Goal: Transaction & Acquisition: Download file/media

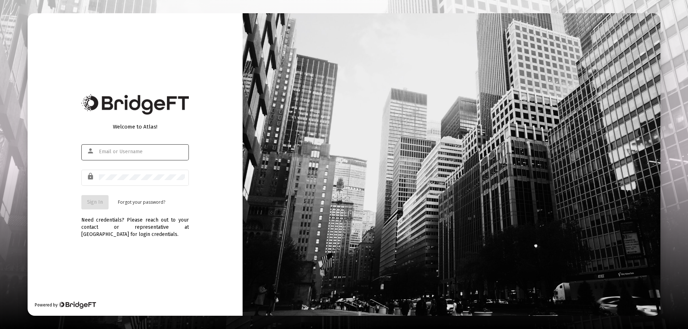
type input "[EMAIL_ADDRESS][DOMAIN_NAME]"
click at [95, 204] on span "Sign In" at bounding box center [95, 202] width 16 height 6
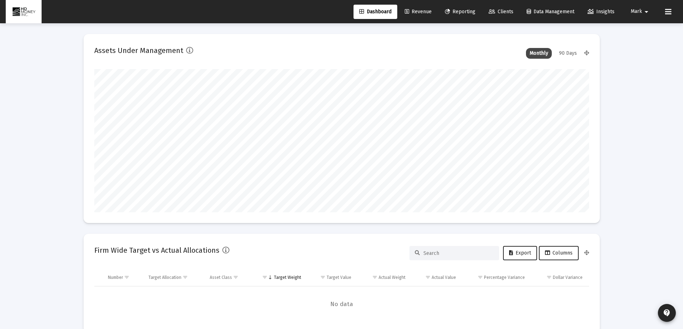
scroll to position [143, 266]
type input "[DATE]"
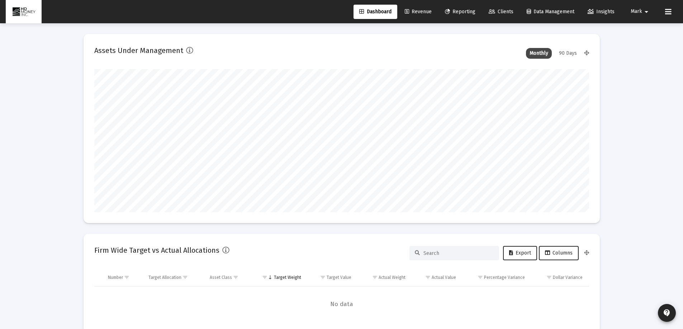
click at [455, 10] on span "Reporting" at bounding box center [460, 12] width 30 height 6
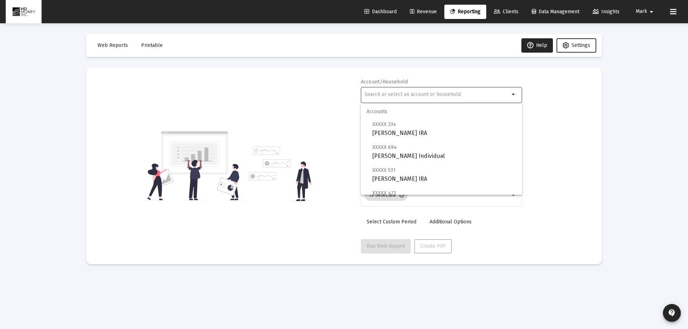
click at [445, 93] on input "text" at bounding box center [437, 95] width 145 height 6
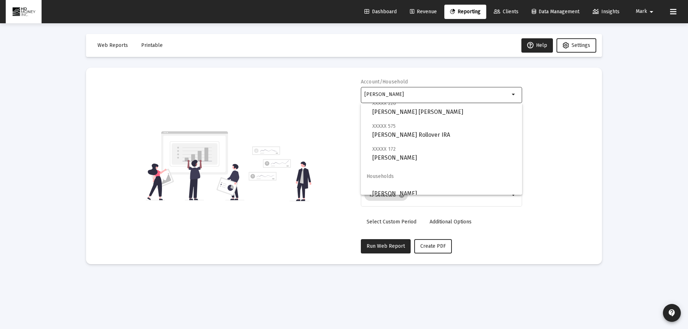
scroll to position [52, 0]
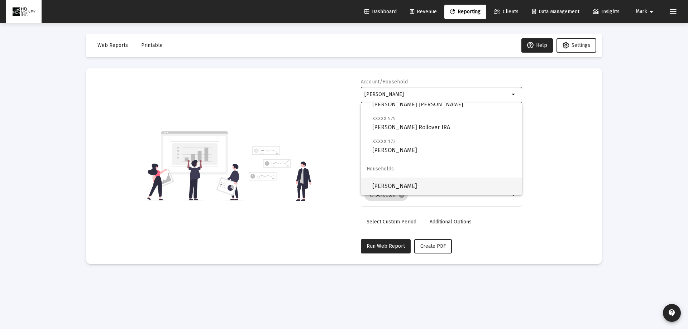
click at [390, 188] on span "[PERSON_NAME]" at bounding box center [445, 186] width 144 height 17
type input "[PERSON_NAME]"
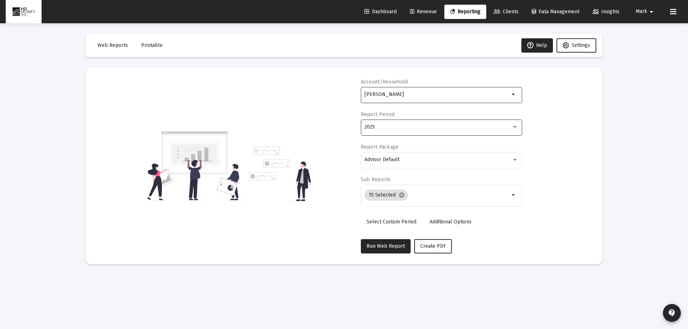
click at [430, 126] on div "2025" at bounding box center [438, 127] width 147 height 6
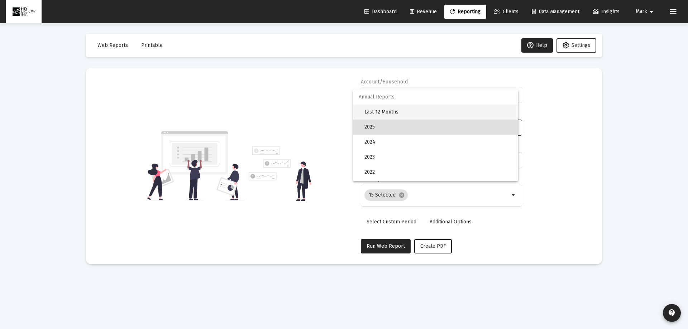
click at [389, 112] on span "Last 12 Months" at bounding box center [439, 112] width 148 height 15
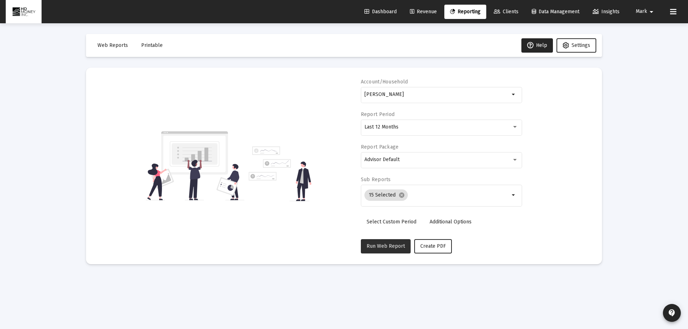
click at [384, 248] on span "Run Web Report" at bounding box center [386, 246] width 38 height 6
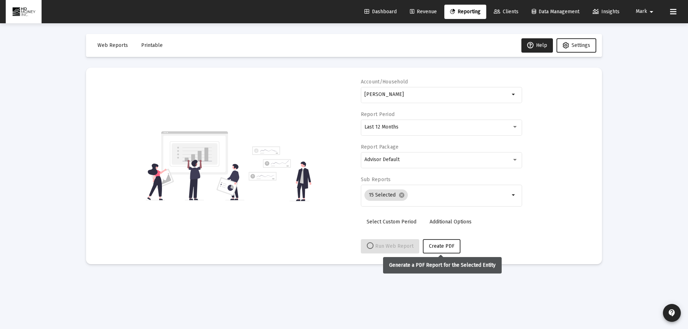
click at [448, 246] on span "Create PDF" at bounding box center [441, 246] width 25 height 6
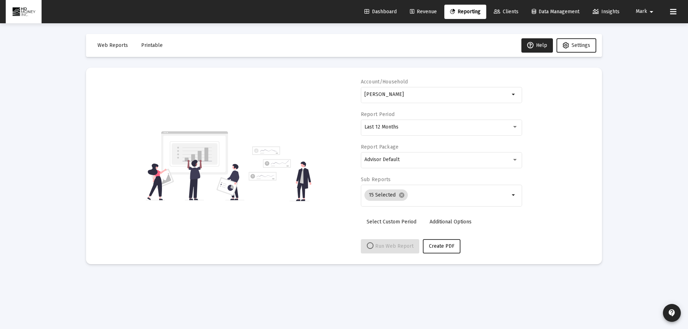
select select "View all"
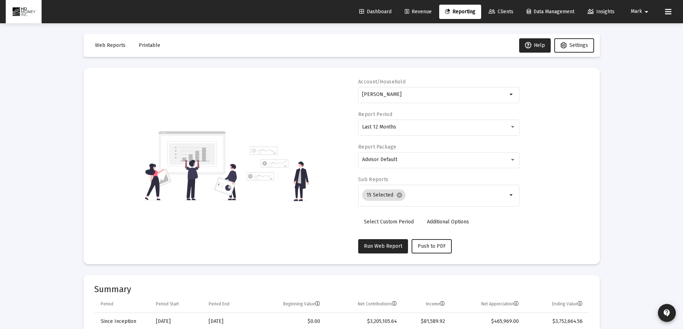
click at [145, 45] on span "Printable" at bounding box center [150, 45] width 22 height 6
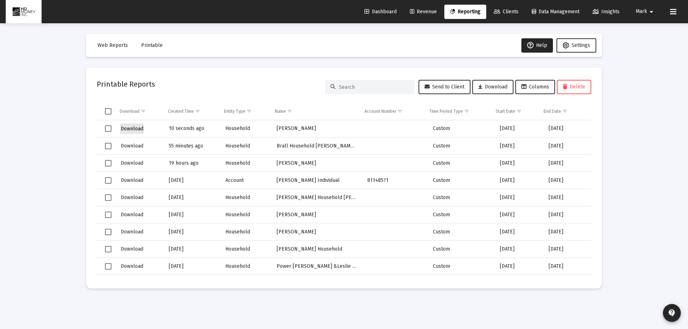
click at [129, 127] on span "Download" at bounding box center [132, 129] width 23 height 6
